Goal: Task Accomplishment & Management: Use online tool/utility

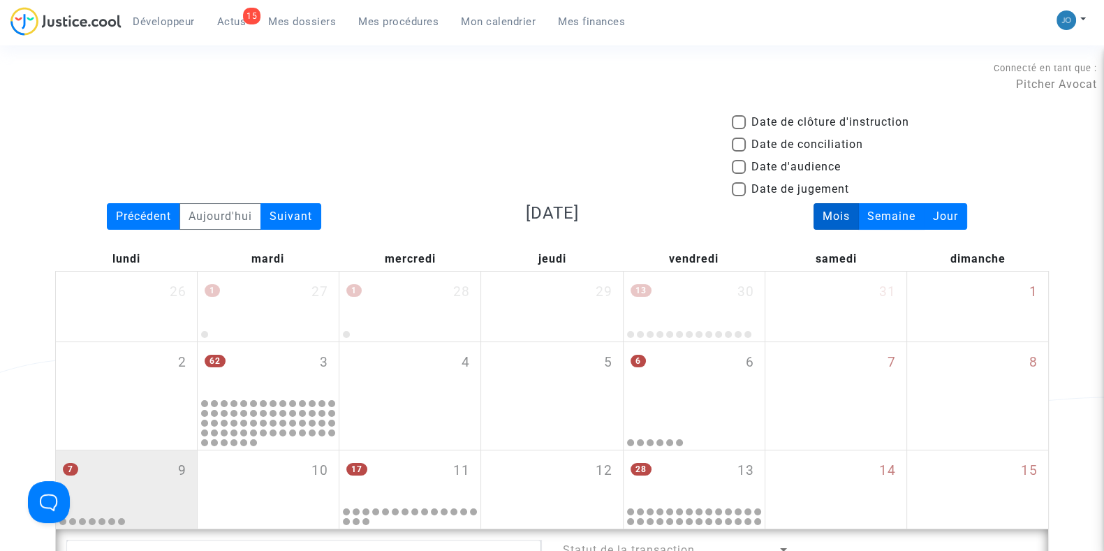
click at [280, 19] on span "Mes dossiers" at bounding box center [302, 21] width 68 height 13
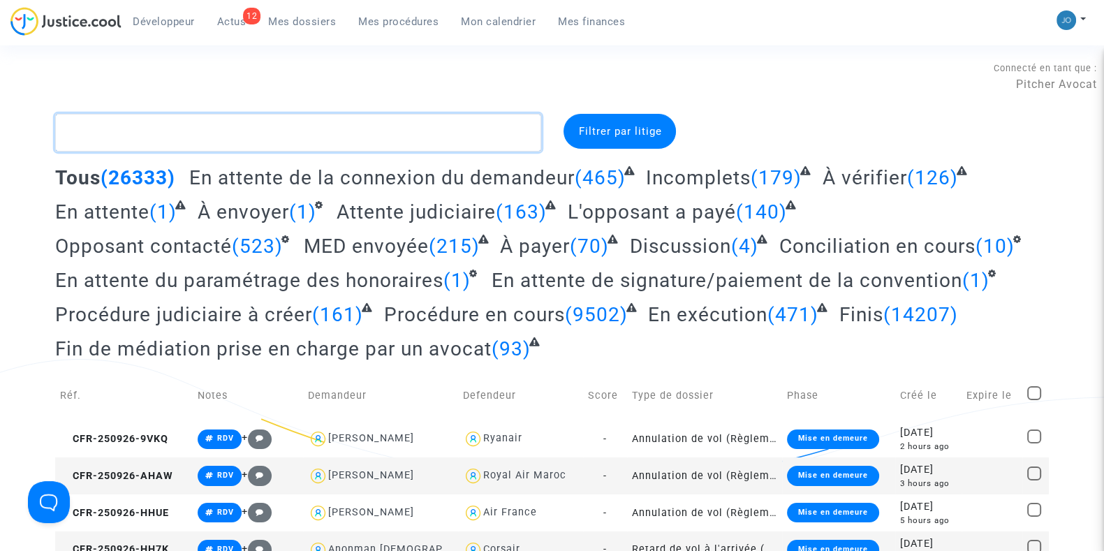
click at [247, 132] on textarea at bounding box center [298, 133] width 486 height 38
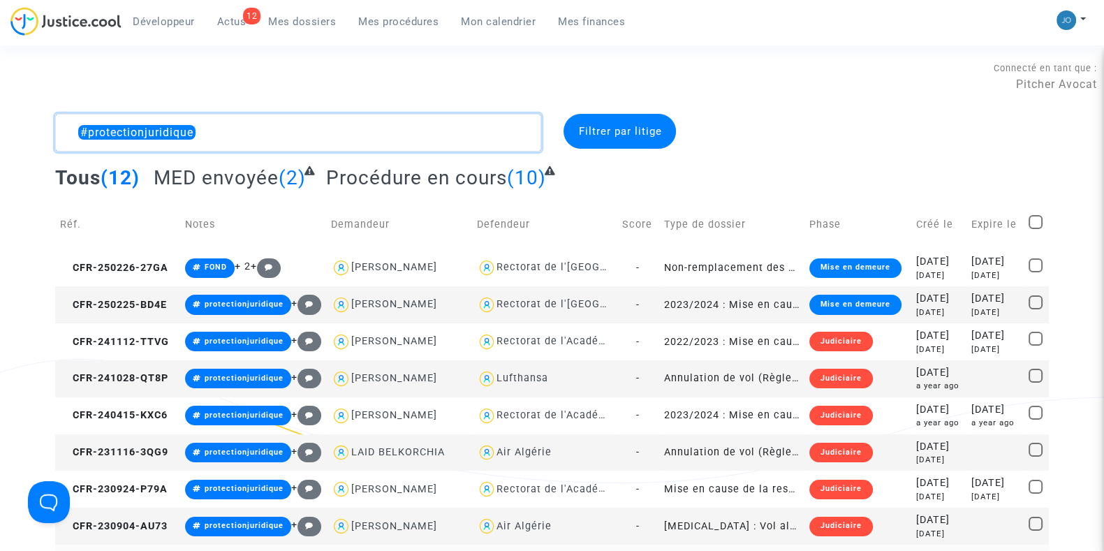
type textarea "#protectionjuridique"
